Goal: Register for event/course

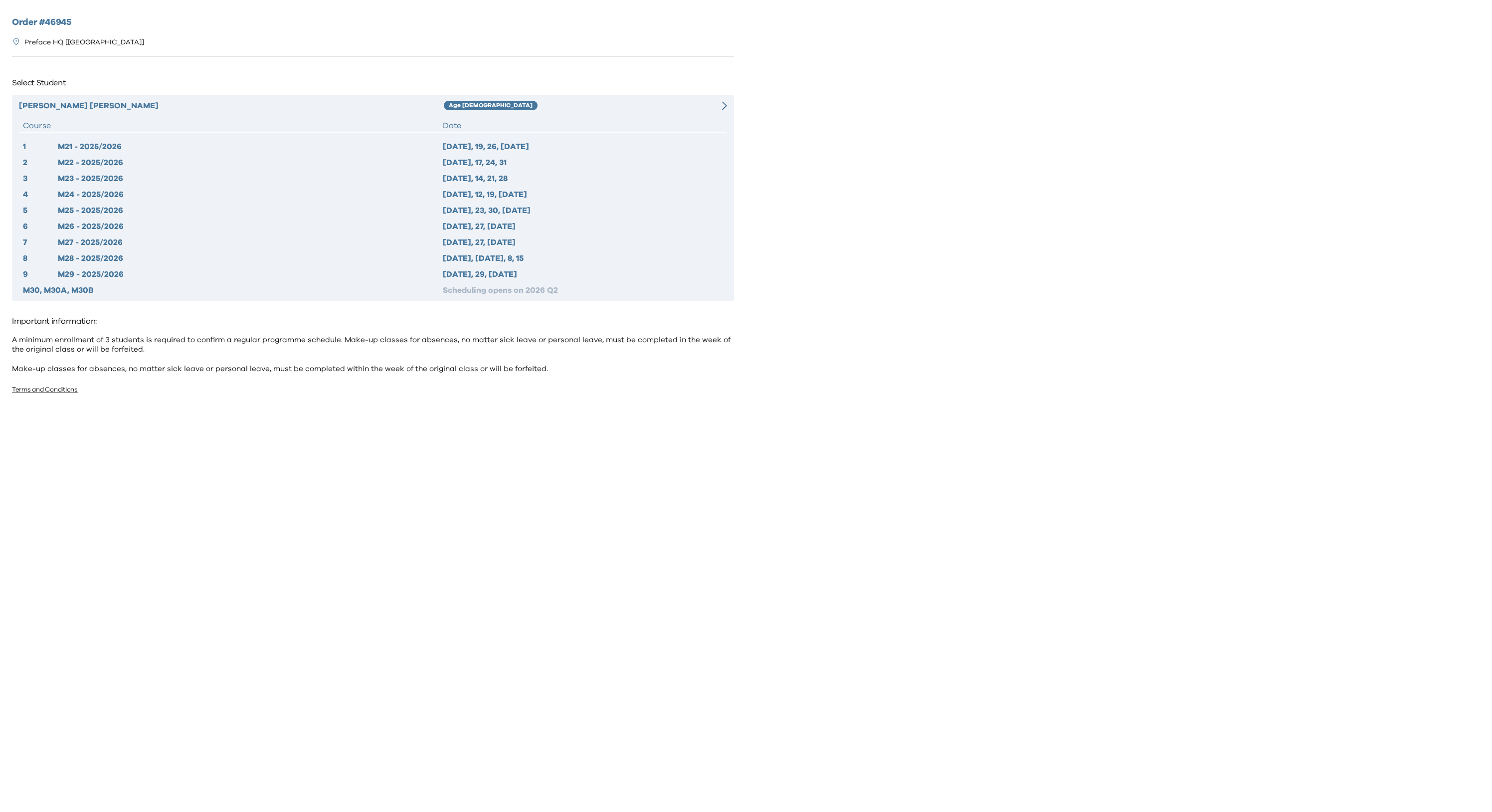
click at [712, 113] on div "Francis Cheng Age 6-7 Course Date 1 M21 - 2025/2026 2025 Sep 12, 19, 26, Oct 3 …" at bounding box center [373, 198] width 722 height 207
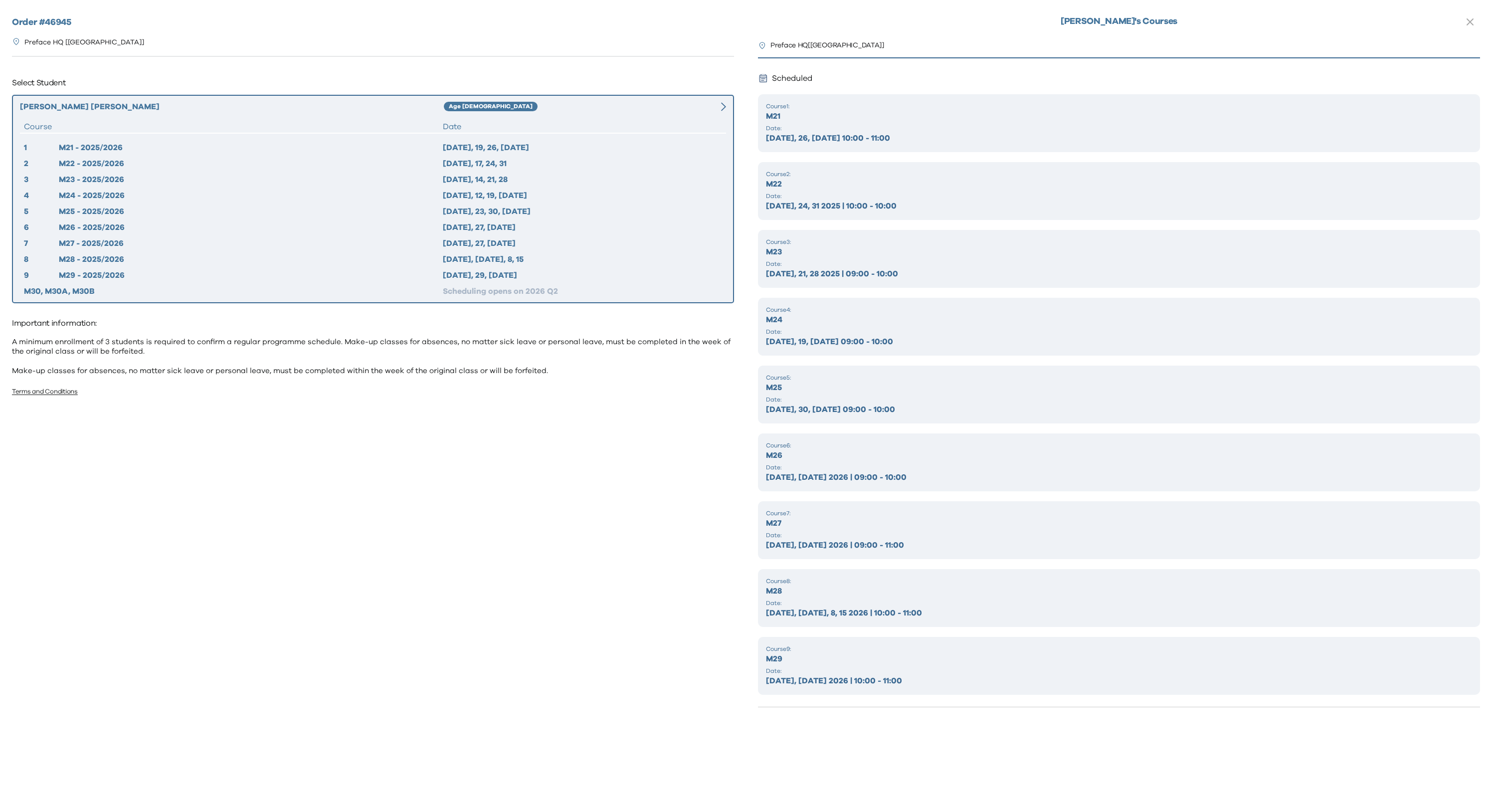
click at [885, 104] on p "Course 1 :" at bounding box center [1119, 106] width 706 height 8
click at [866, 114] on p "M21" at bounding box center [1119, 116] width 706 height 12
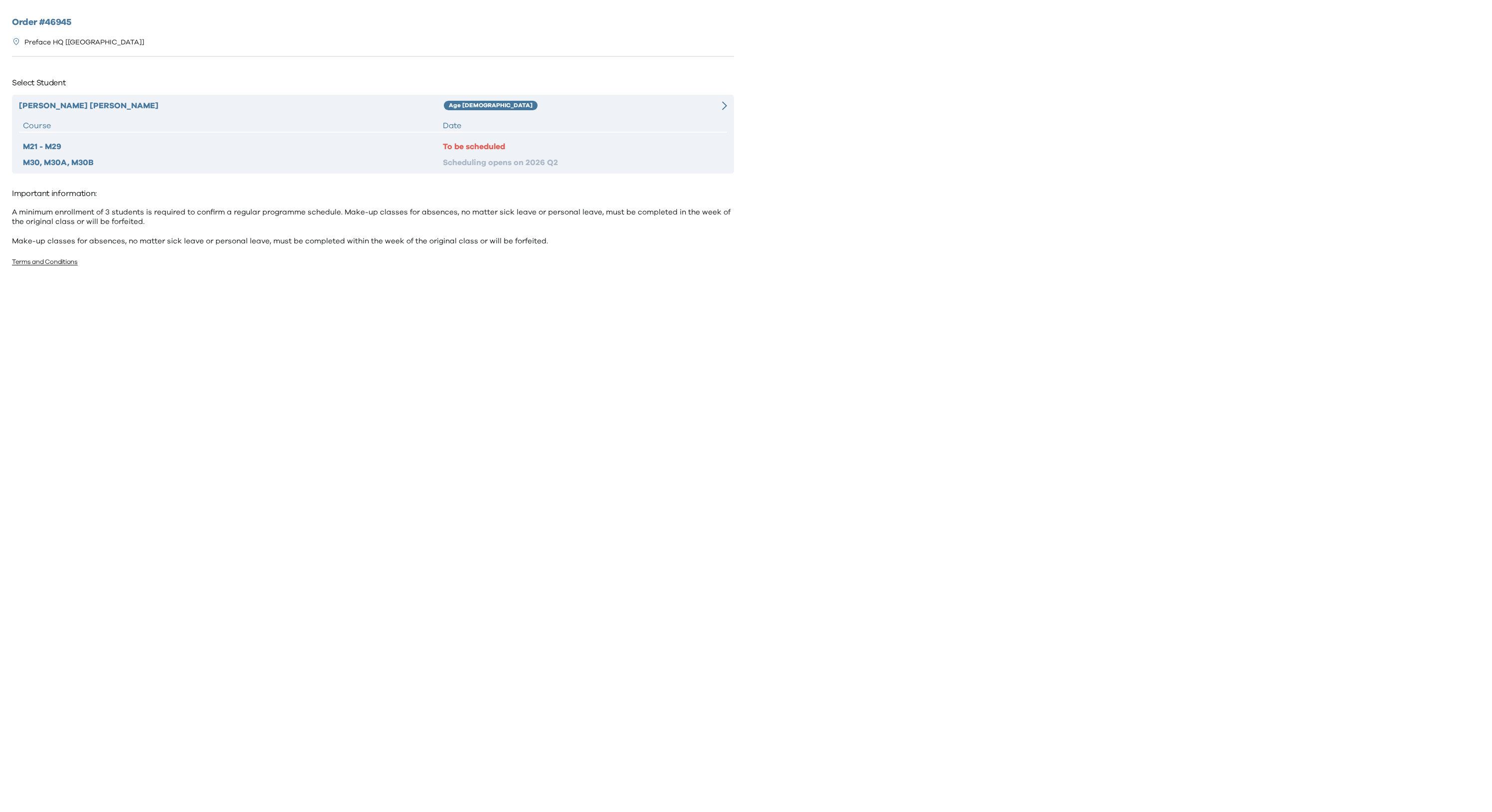
click at [564, 117] on div "Francis Cheng Age 6-7 Course Date M21 - M29 To be scheduled M30, M30A, M30B Sch…" at bounding box center [373, 134] width 722 height 79
click at [577, 103] on div "Age 6-7" at bounding box center [567, 105] width 248 height 12
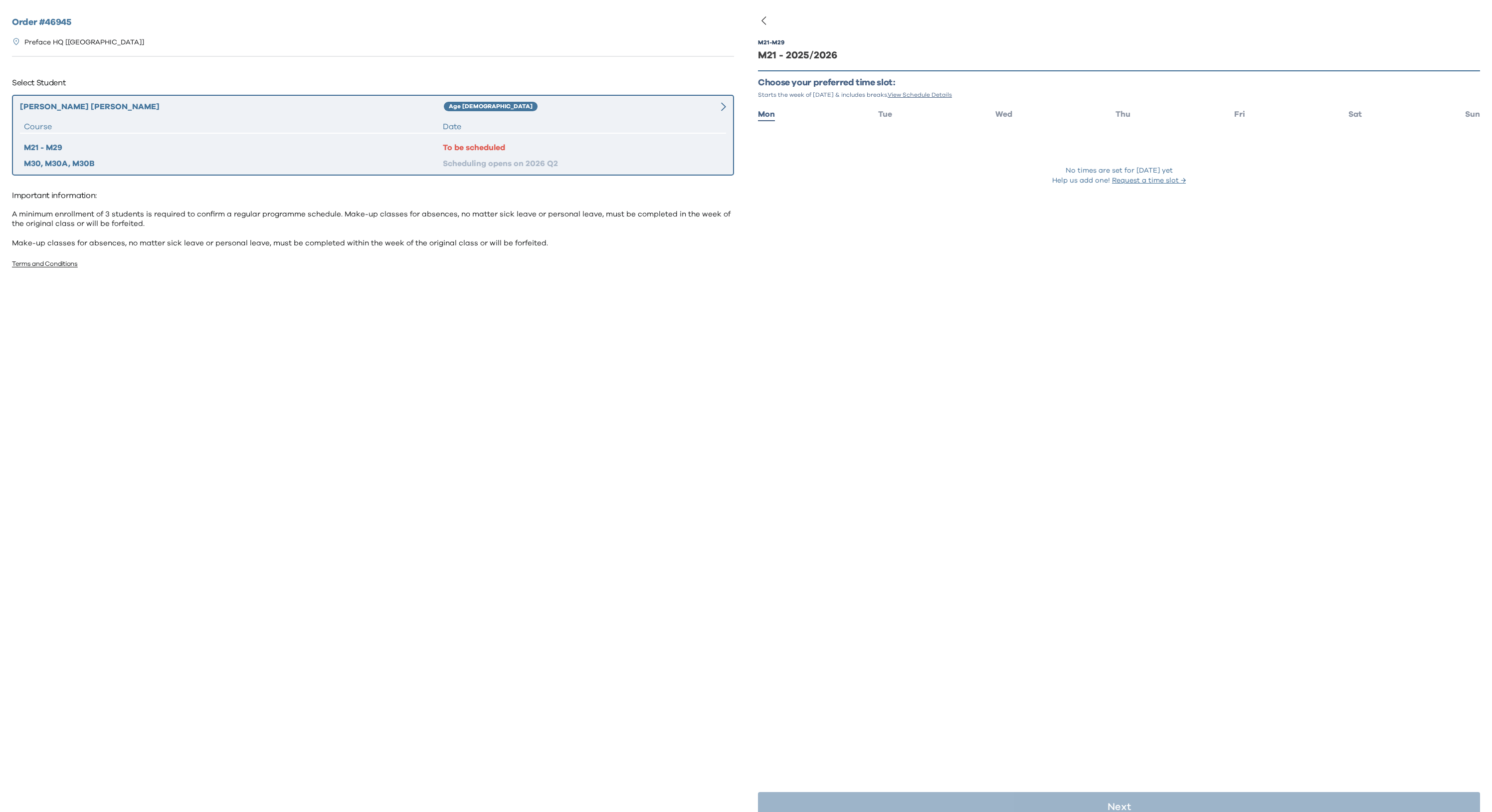
click at [891, 114] on ul "Mon Tue Wed Thu Fri Sat Sun" at bounding box center [1119, 114] width 722 height 15
click at [883, 115] on span "Tue" at bounding box center [885, 114] width 14 height 8
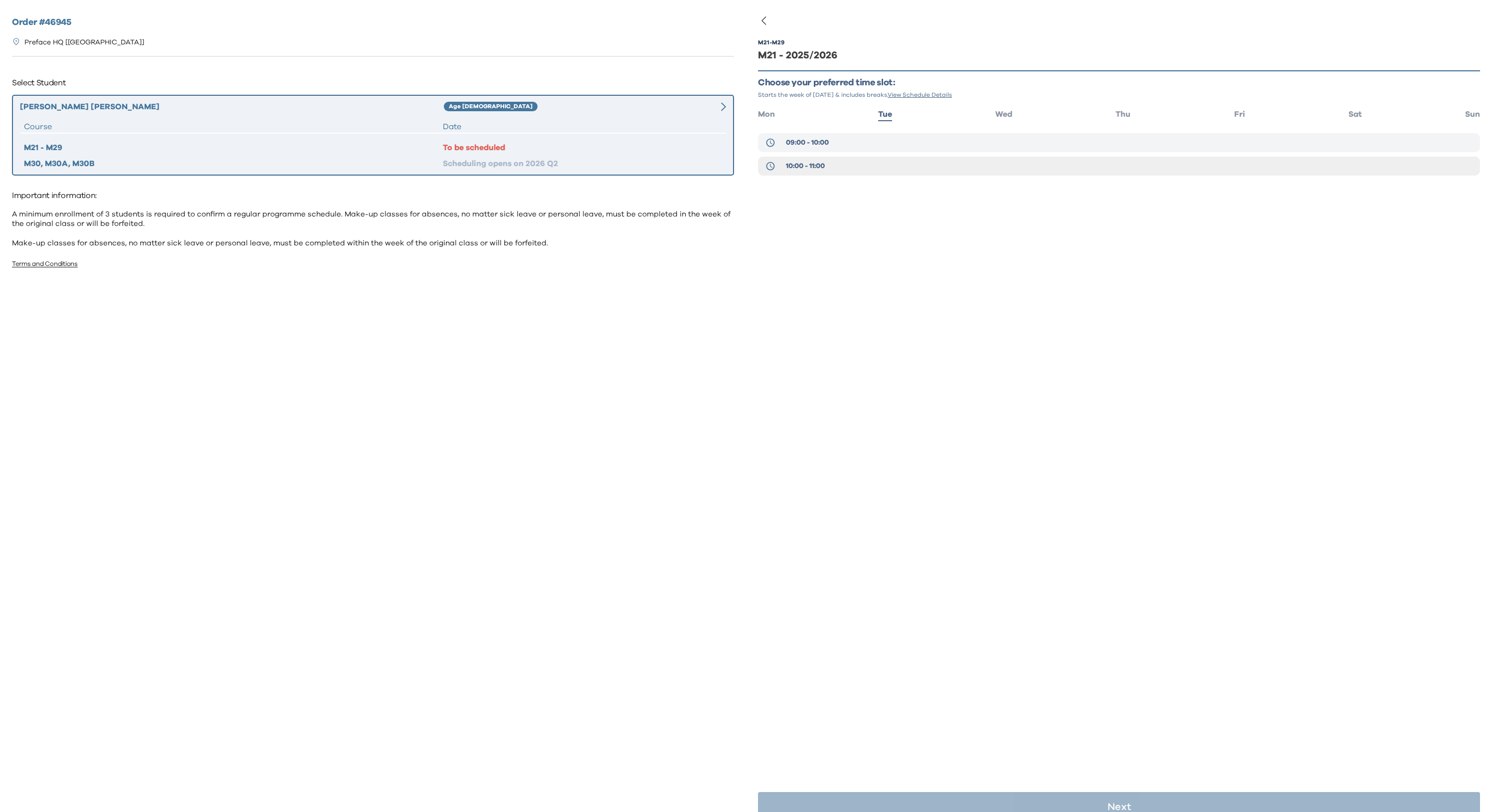
click at [829, 143] on span "09:00 - 10:00" at bounding box center [807, 143] width 43 height 10
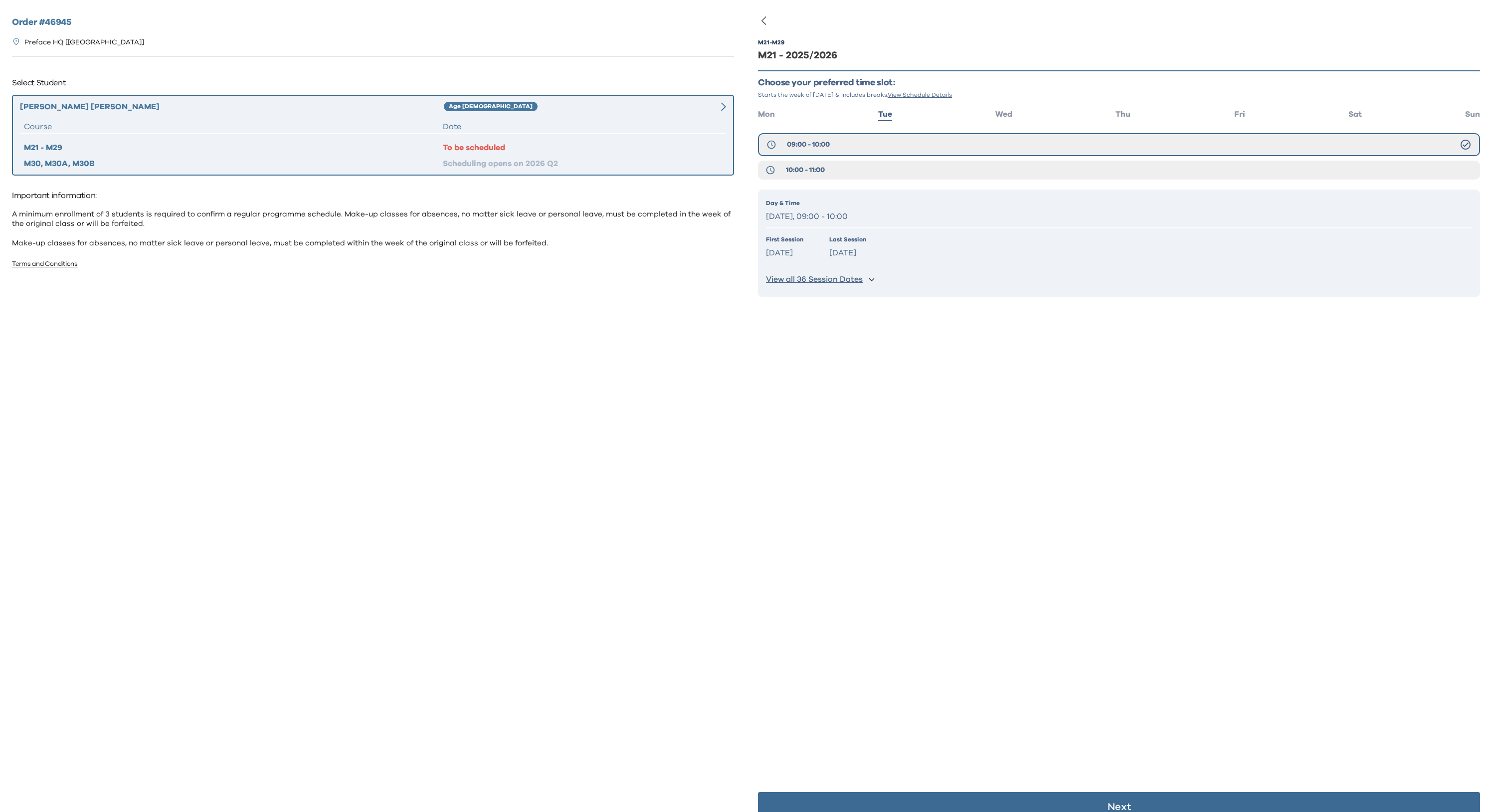
click at [984, 219] on p "Tuesday, 09:00 - 10:00" at bounding box center [1119, 217] width 706 height 15
click at [986, 213] on p "Tuesday, 09:00 - 10:00" at bounding box center [1119, 217] width 706 height 15
click at [955, 257] on div "First Session Sep 09 2025 Last Session Jun 08 2026" at bounding box center [1119, 247] width 706 height 25
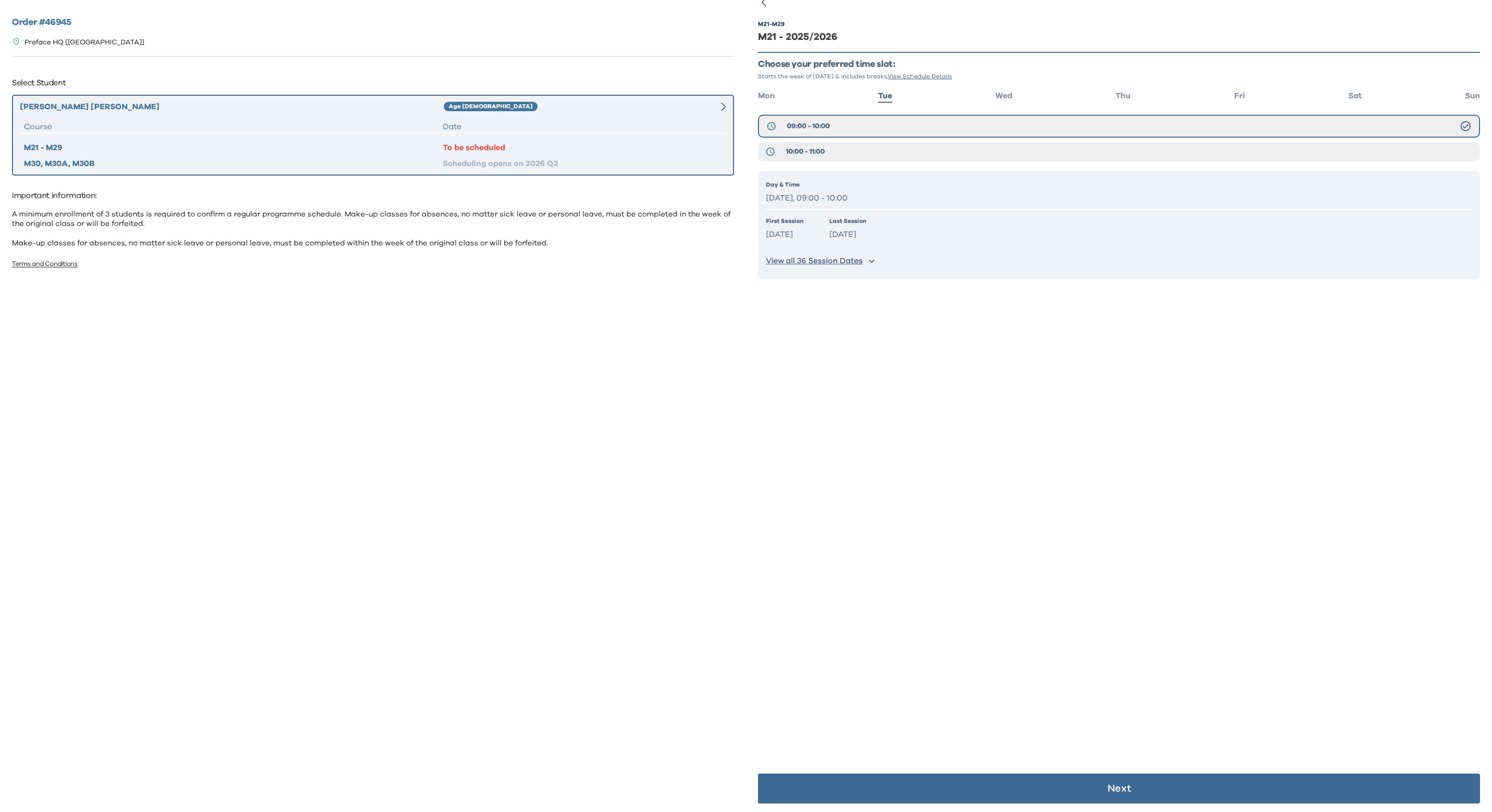
scroll to position [20, 0]
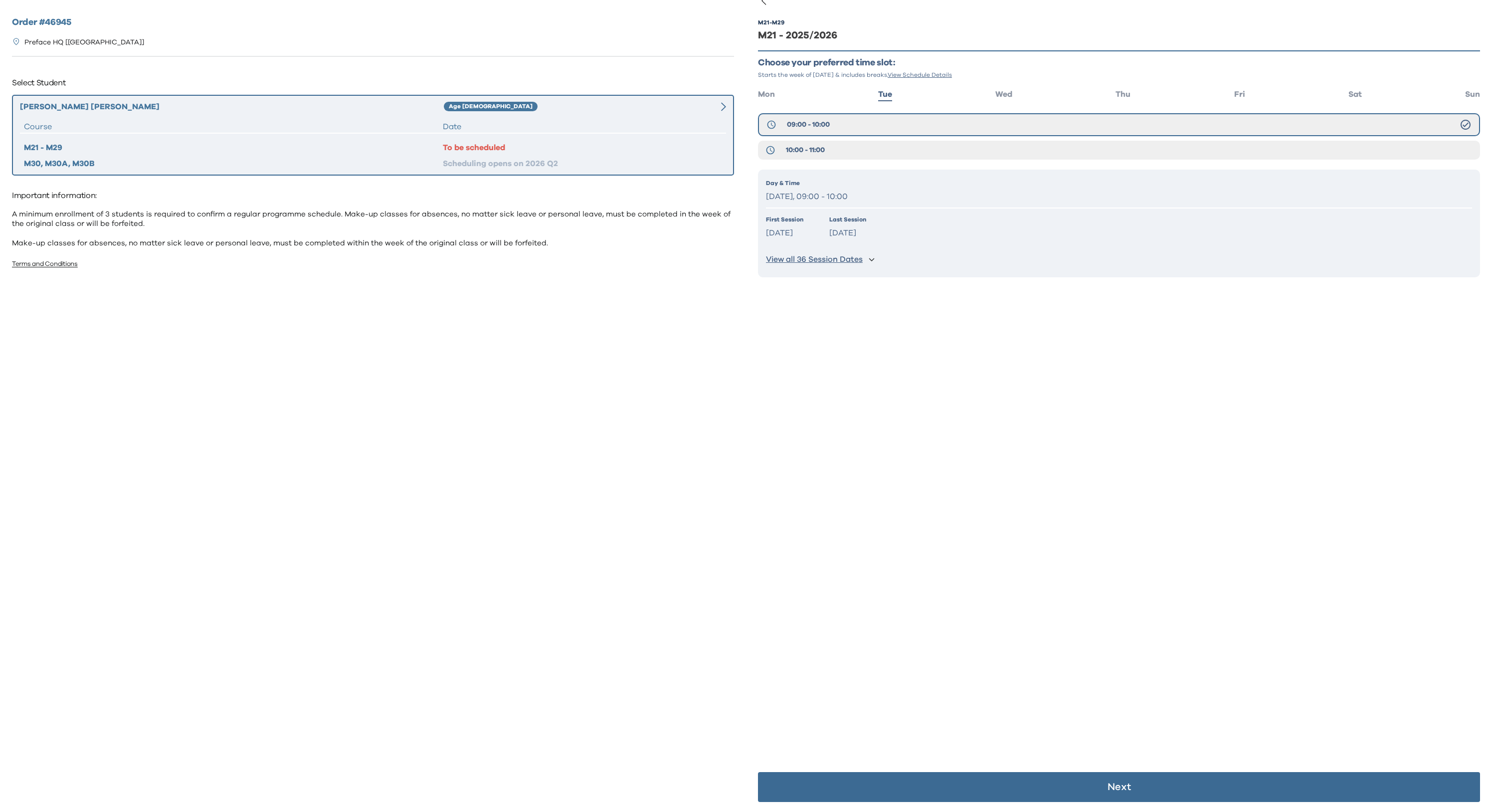
click at [1108, 785] on p "Next" at bounding box center [1119, 787] width 23 height 10
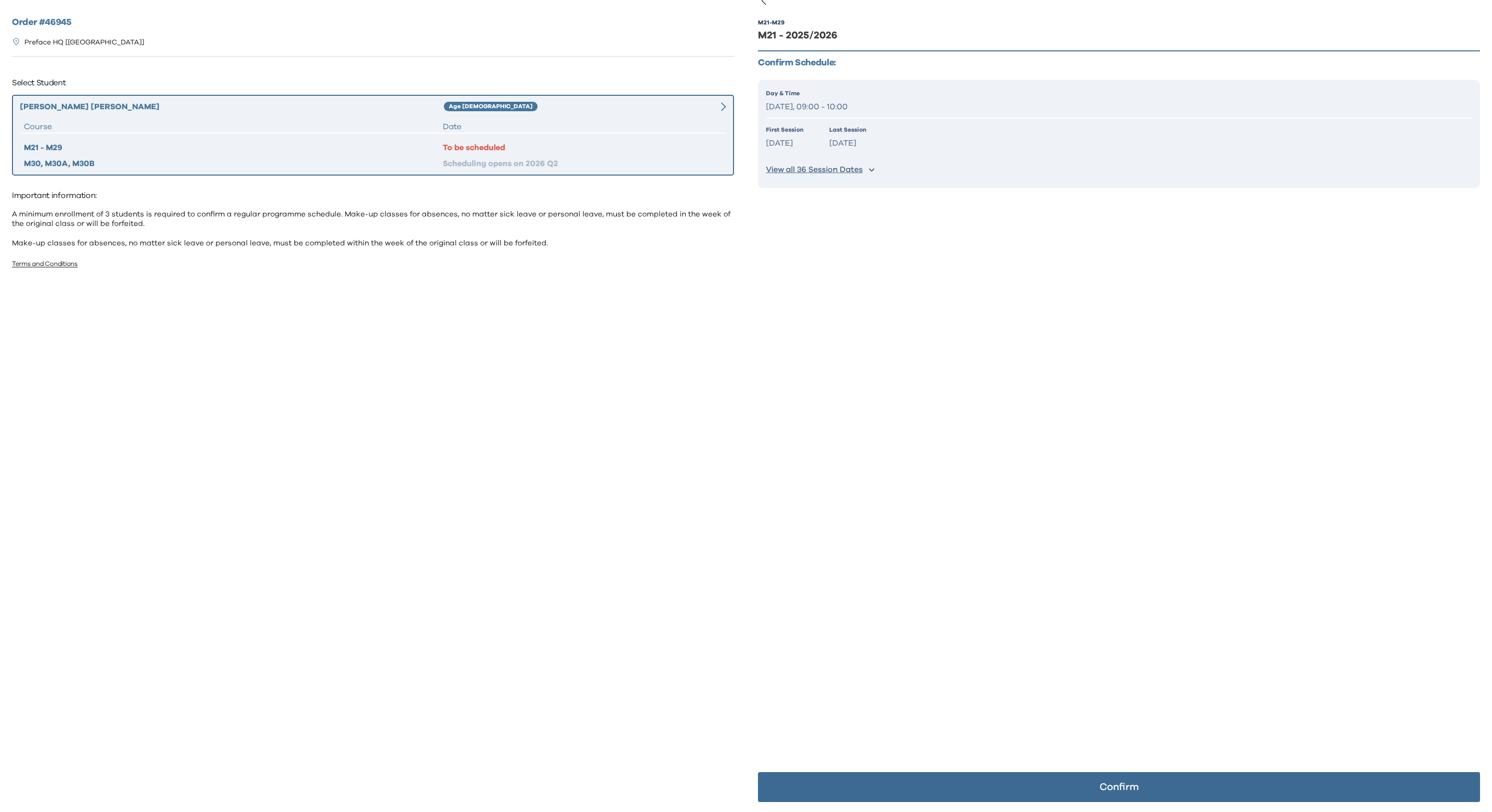
click at [1100, 782] on p "Confirm" at bounding box center [1119, 787] width 39 height 10
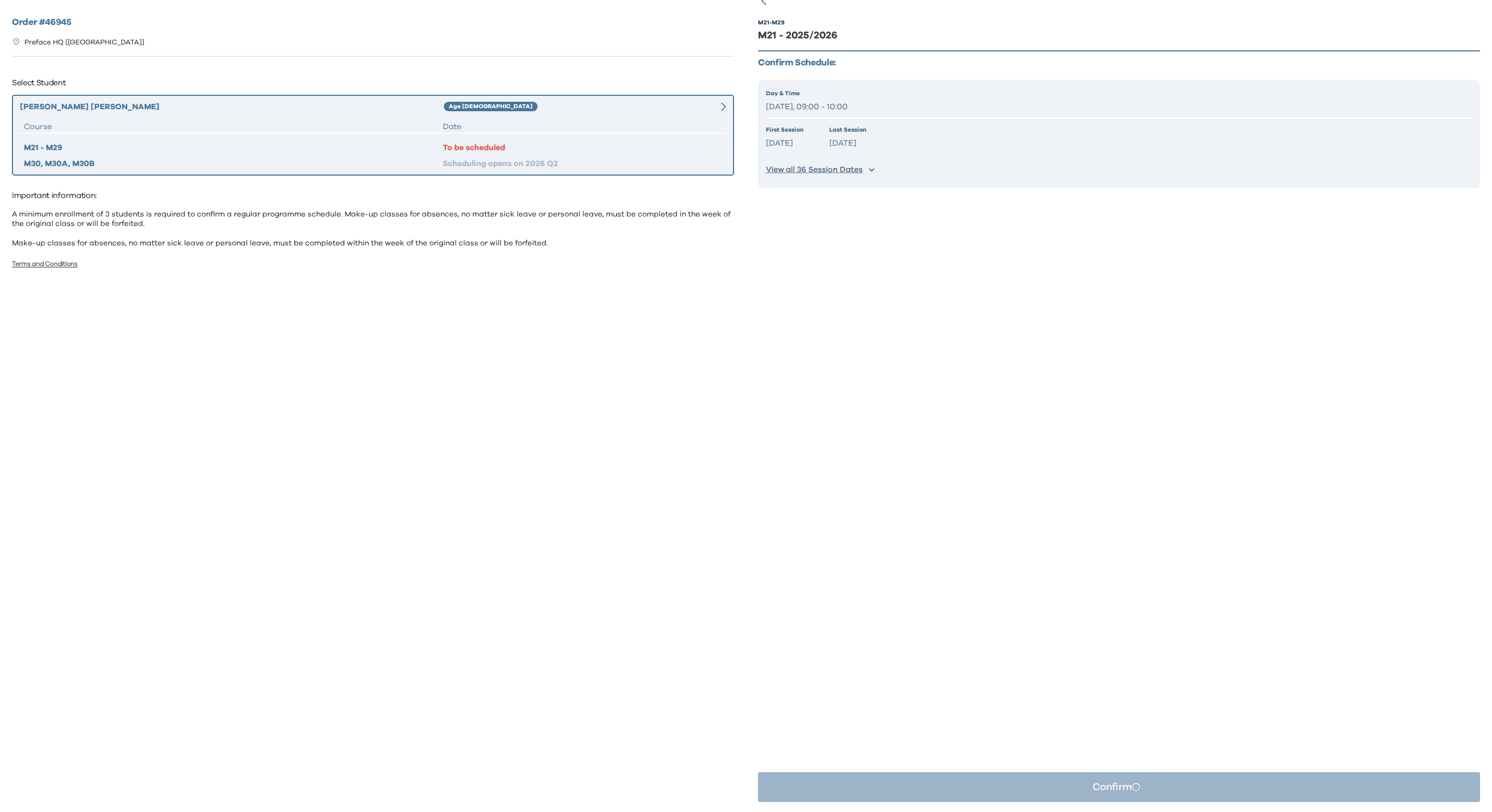
scroll to position [0, 0]
